Goal: Find specific page/section

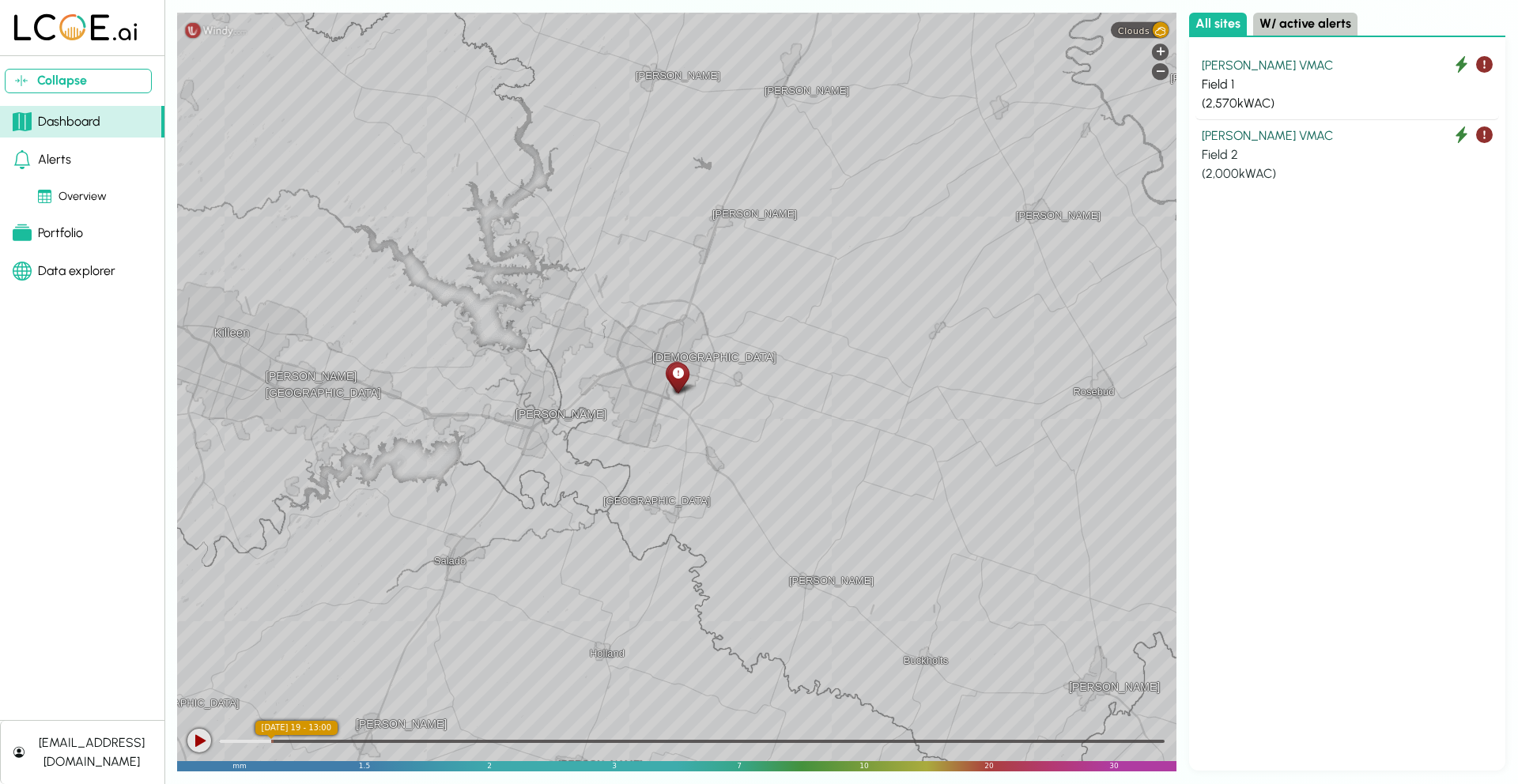
click at [1269, 138] on div "[PERSON_NAME] VMAC" at bounding box center [1347, 135] width 291 height 19
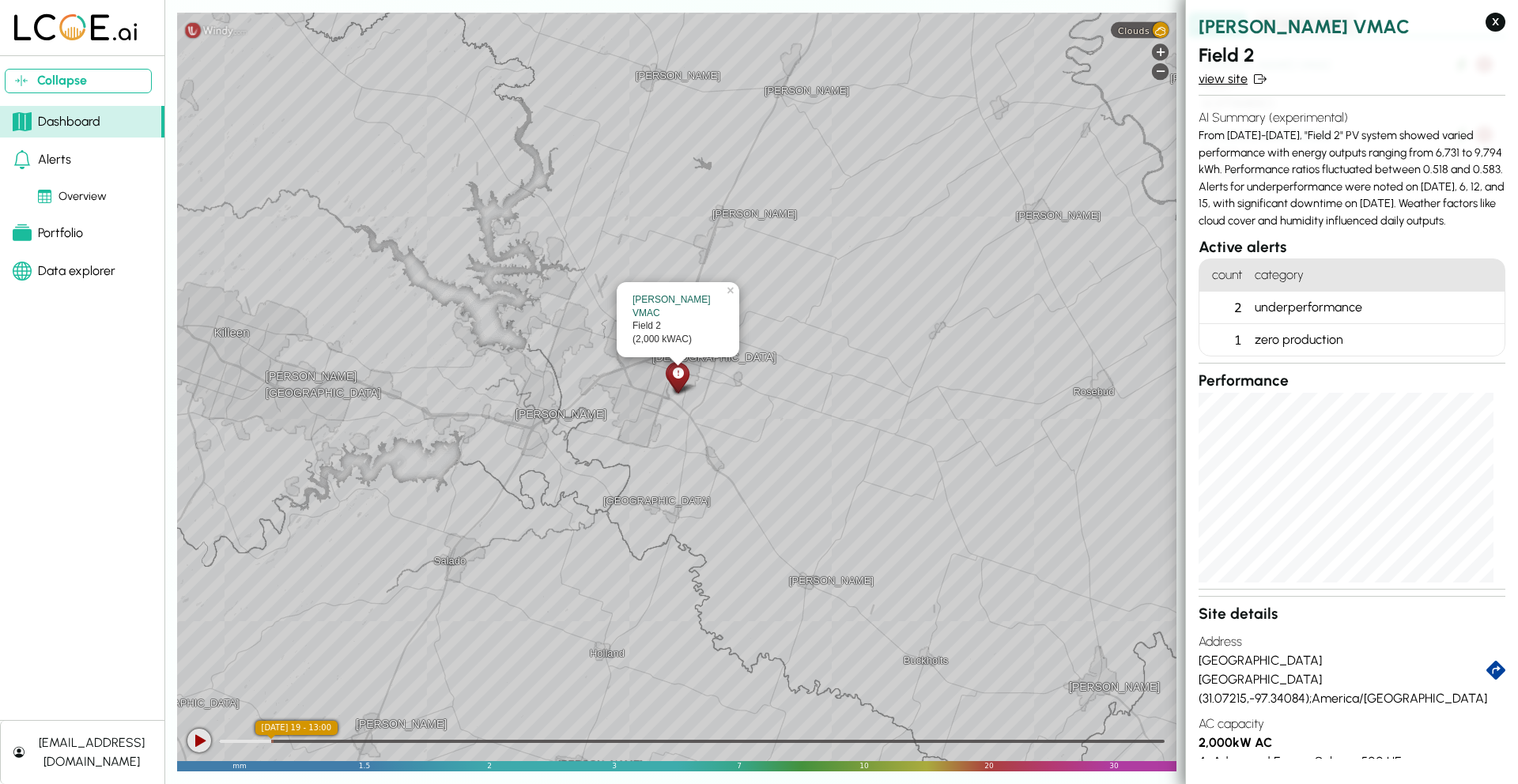
click at [1228, 79] on link "view site" at bounding box center [1352, 78] width 307 height 19
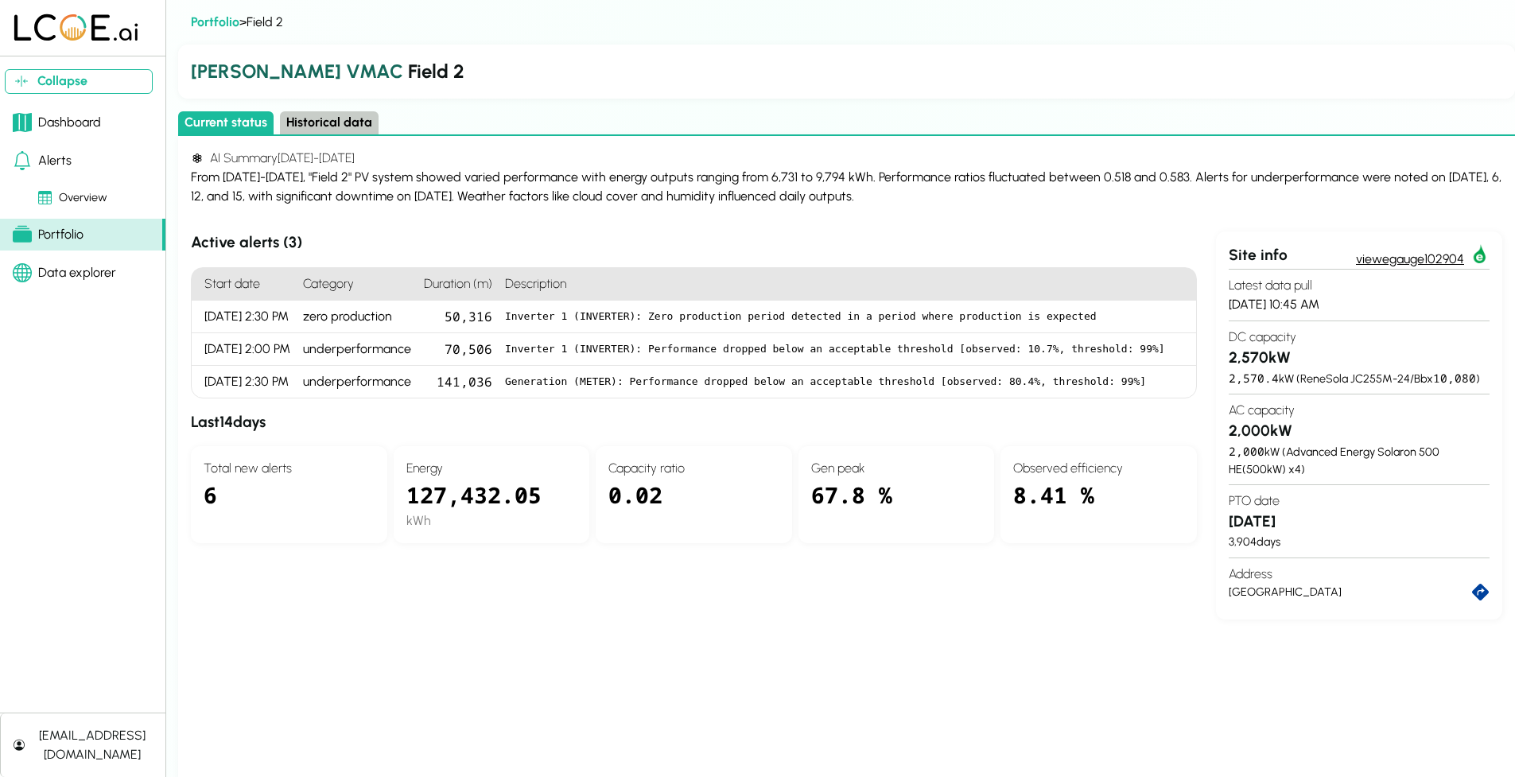
click at [1421, 254] on link "view egauge102904" at bounding box center [1423, 256] width 134 height 25
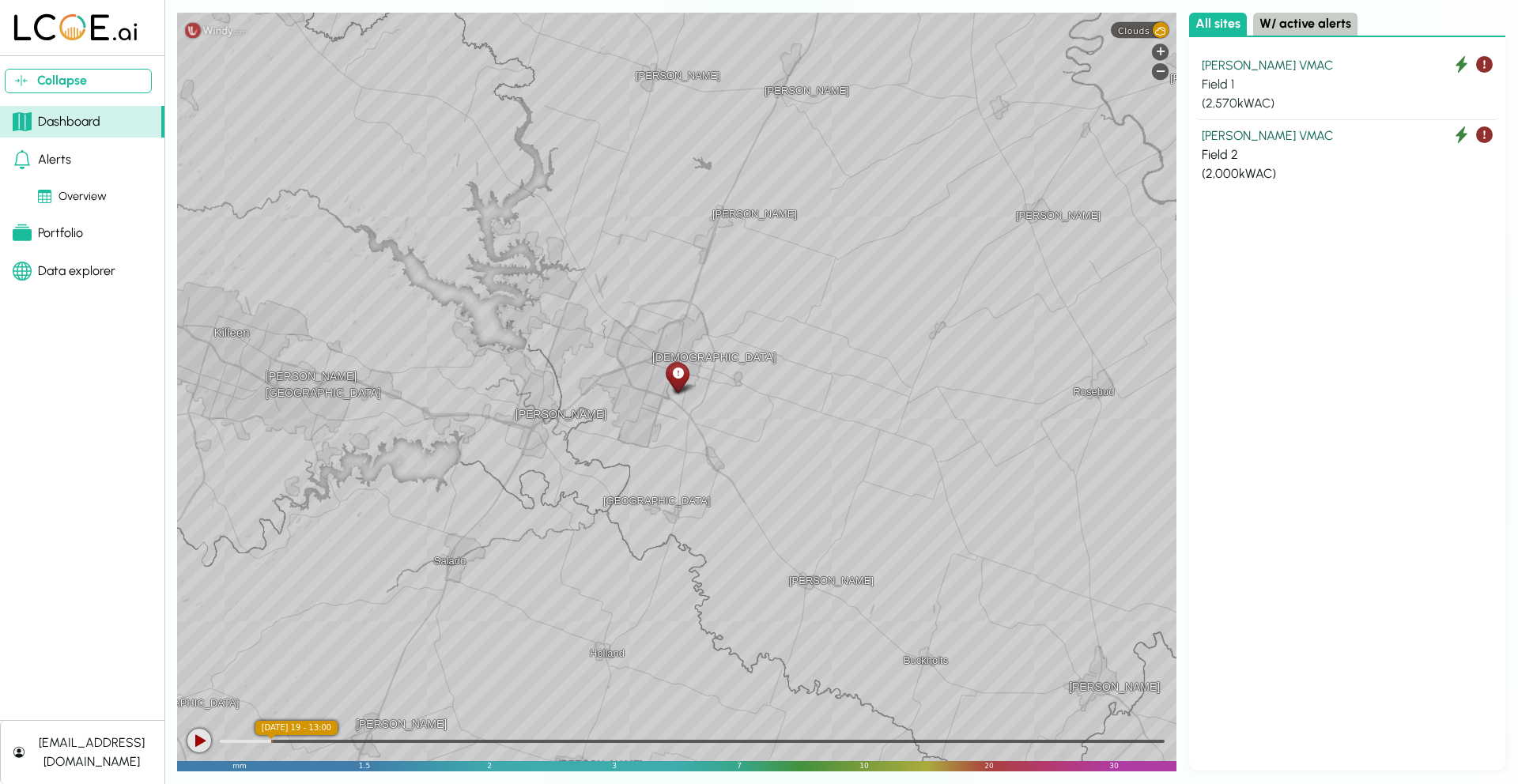
click at [1233, 64] on div "[PERSON_NAME] VMAC" at bounding box center [1347, 65] width 291 height 19
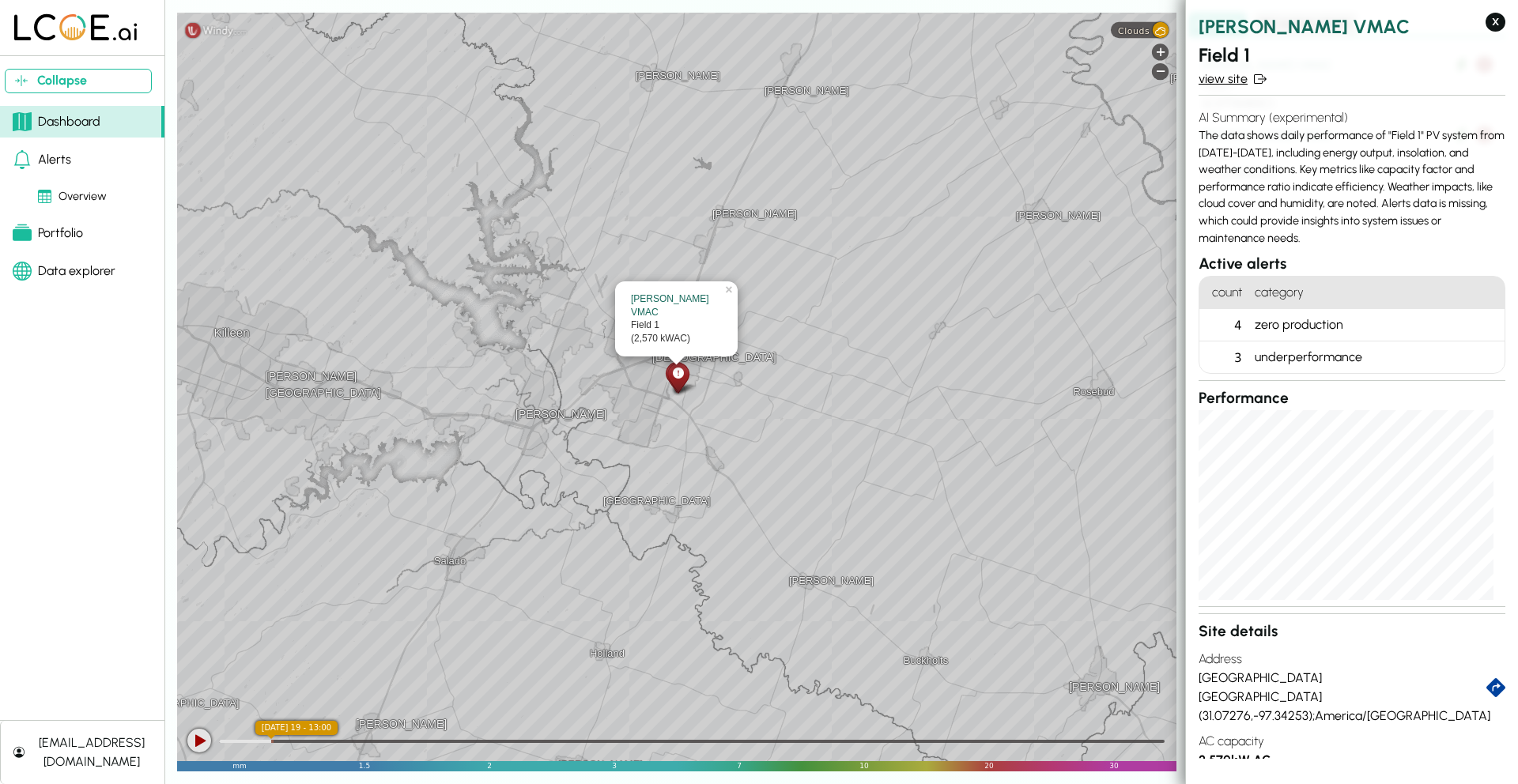
click at [1220, 78] on link "view site" at bounding box center [1352, 78] width 307 height 19
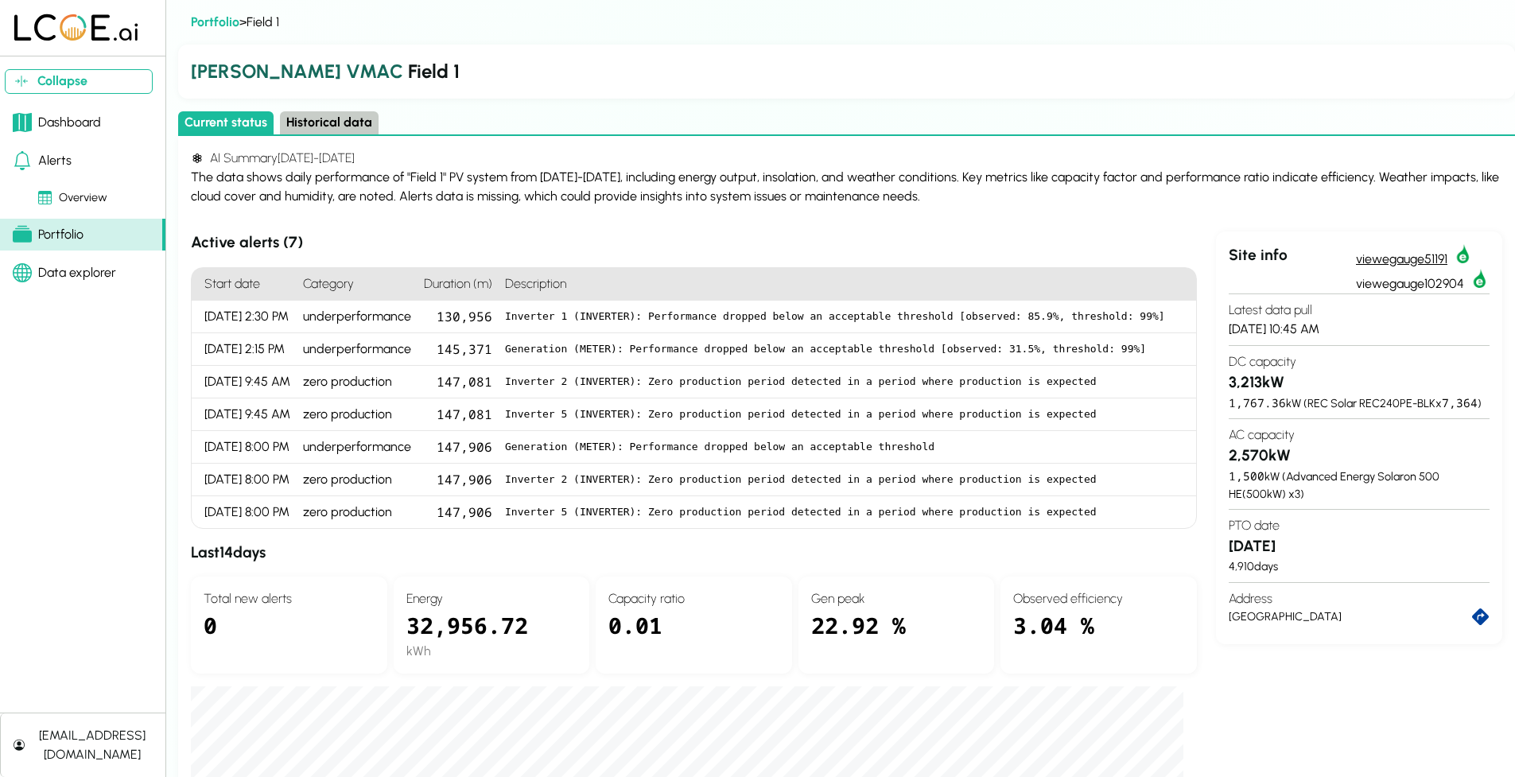
click at [1387, 255] on link "view egauge51191" at bounding box center [1423, 256] width 134 height 25
